Goal: Find specific page/section: Find specific page/section

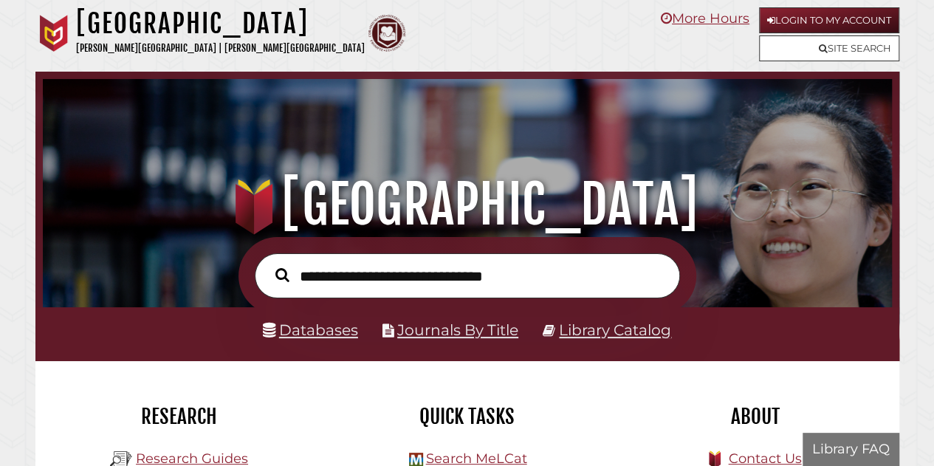
scroll to position [281, 842]
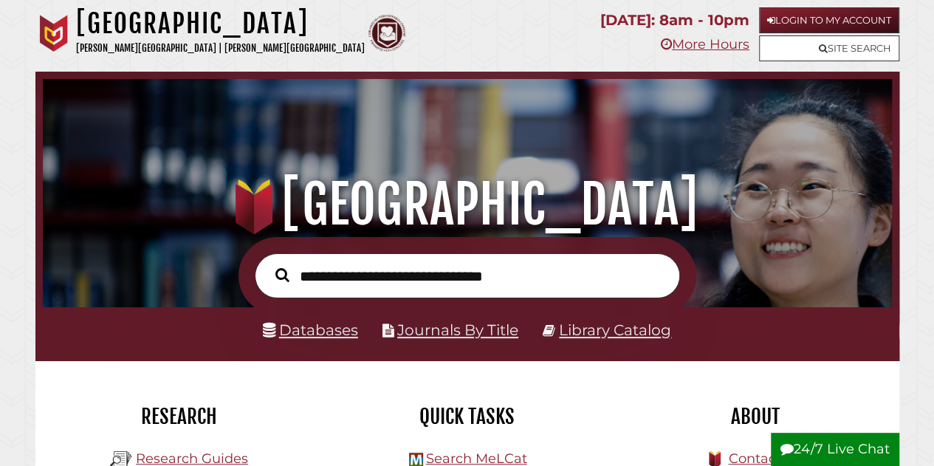
click at [458, 43] on div "Hekman Library Calvin University | Calvin Theological Seminary" at bounding box center [313, 35] width 556 height 57
click at [767, 18] on icon at bounding box center [771, 21] width 8 height 10
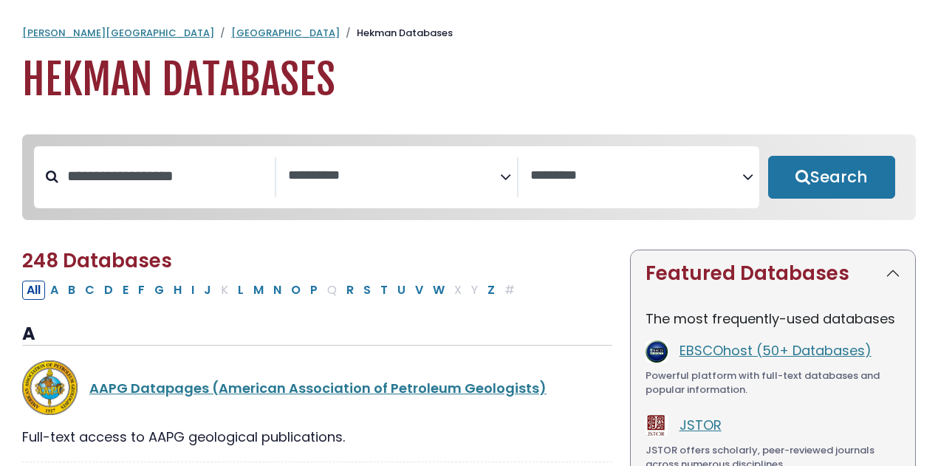
select select "Database Subject Filter"
select select "Database Vendors Filter"
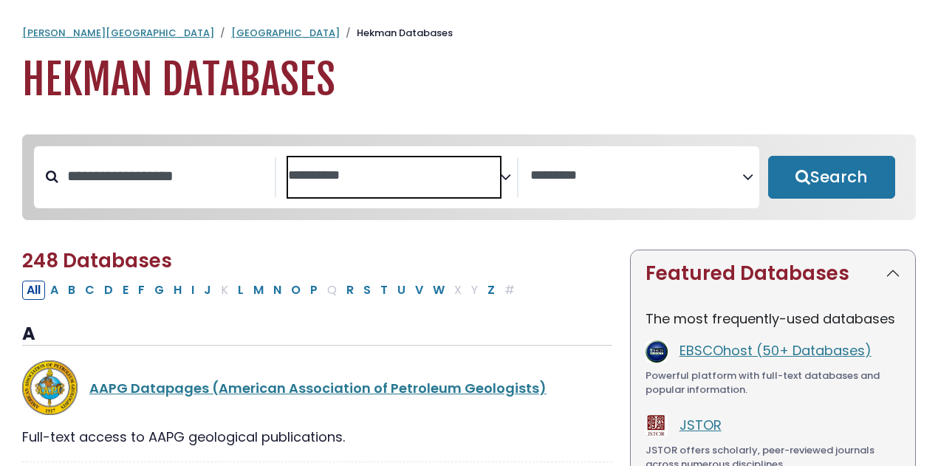
click at [358, 191] on span "Search filters" at bounding box center [394, 177] width 212 height 40
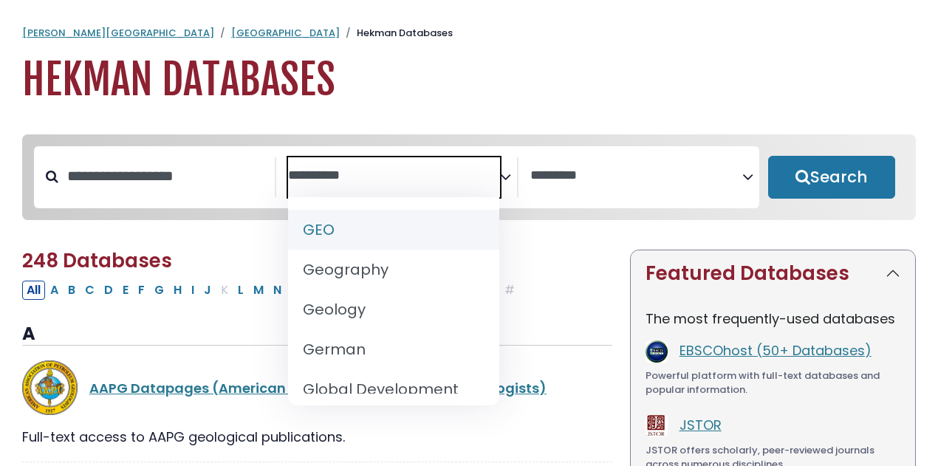
scroll to position [779, 0]
select select "*****"
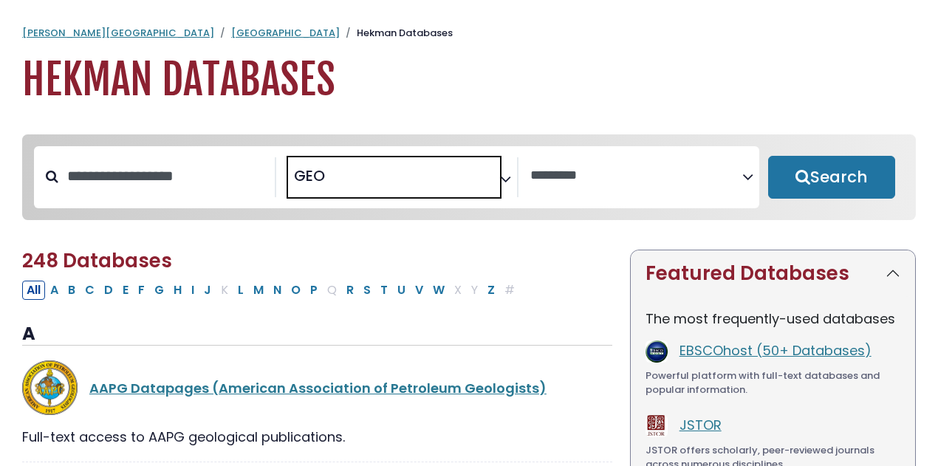
scroll to position [341, 0]
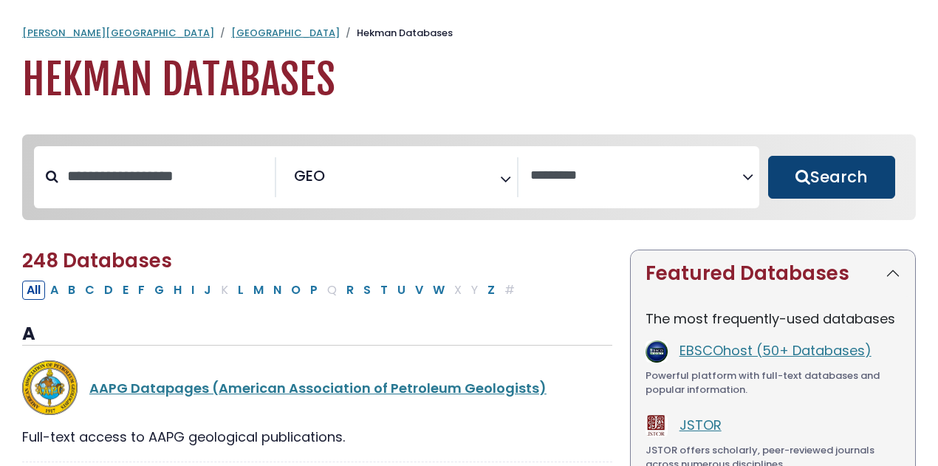
click at [814, 184] on button "Search" at bounding box center [831, 177] width 127 height 43
select select "Database Vendors Filter"
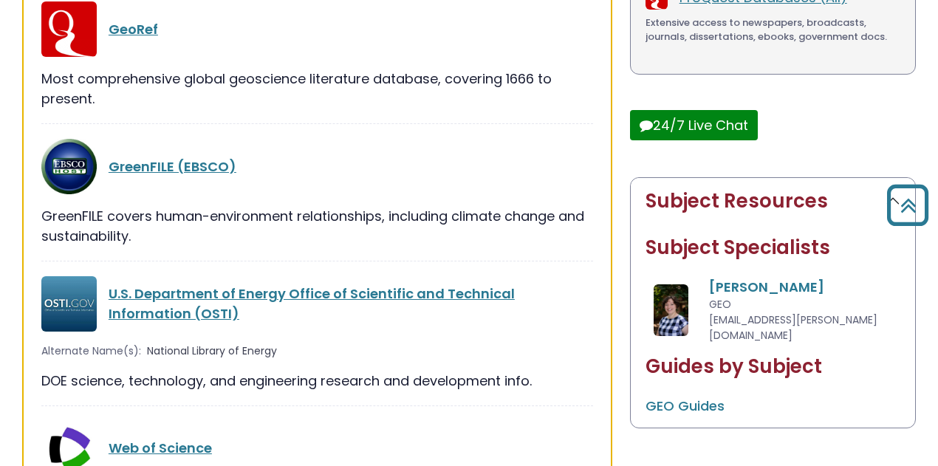
scroll to position [506, 0]
